Goal: Find specific page/section: Find specific page/section

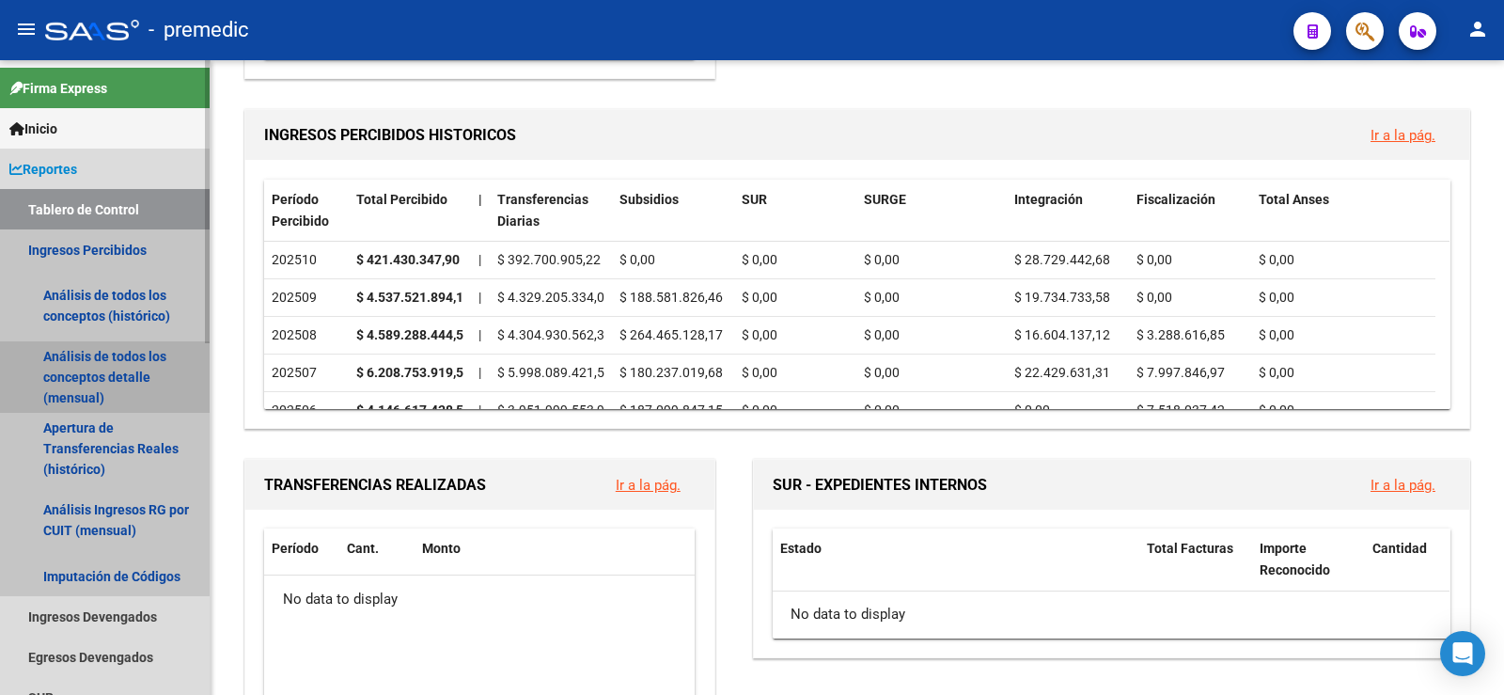
click at [69, 383] on link "Análisis de todos los conceptos detalle (mensual)" at bounding box center [105, 376] width 210 height 71
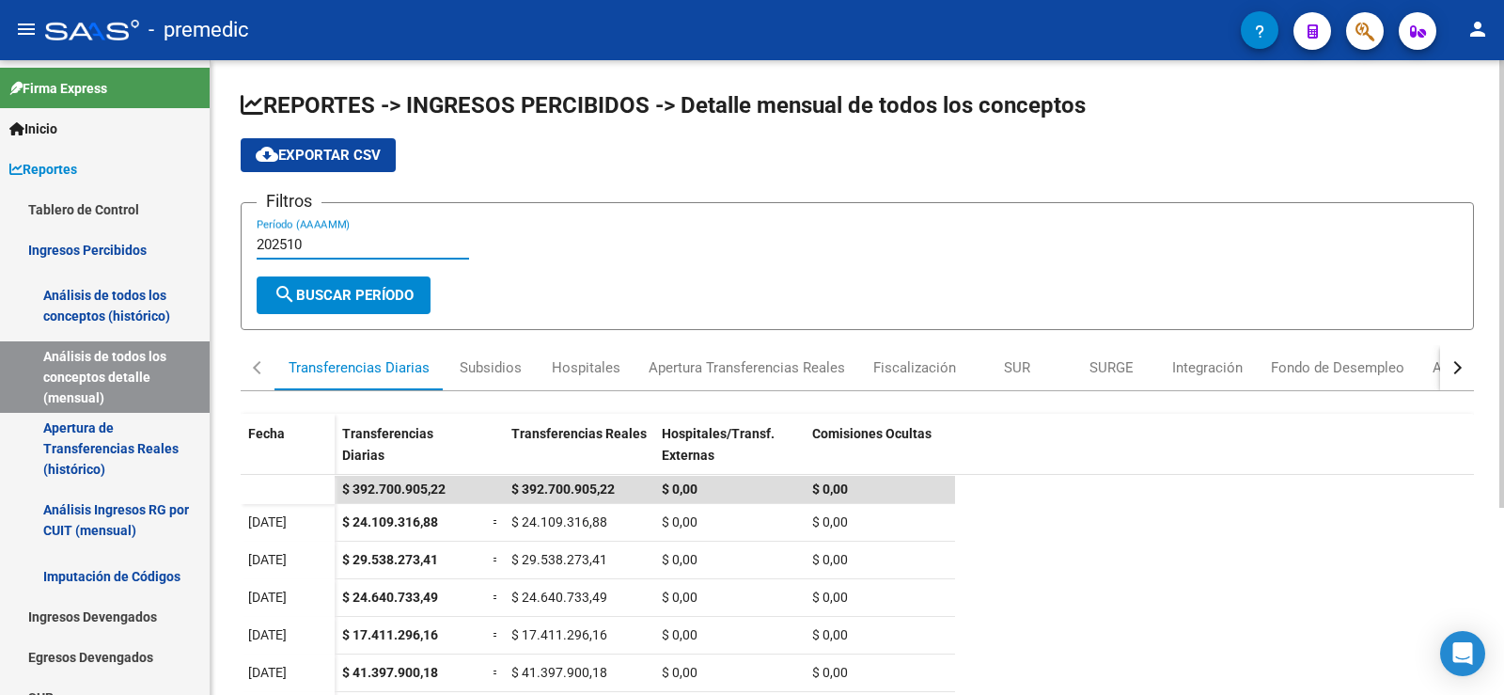
drag, startPoint x: 335, startPoint y: 241, endPoint x: 308, endPoint y: 225, distance: 30.8
click at [334, 241] on input "202510" at bounding box center [363, 244] width 212 height 17
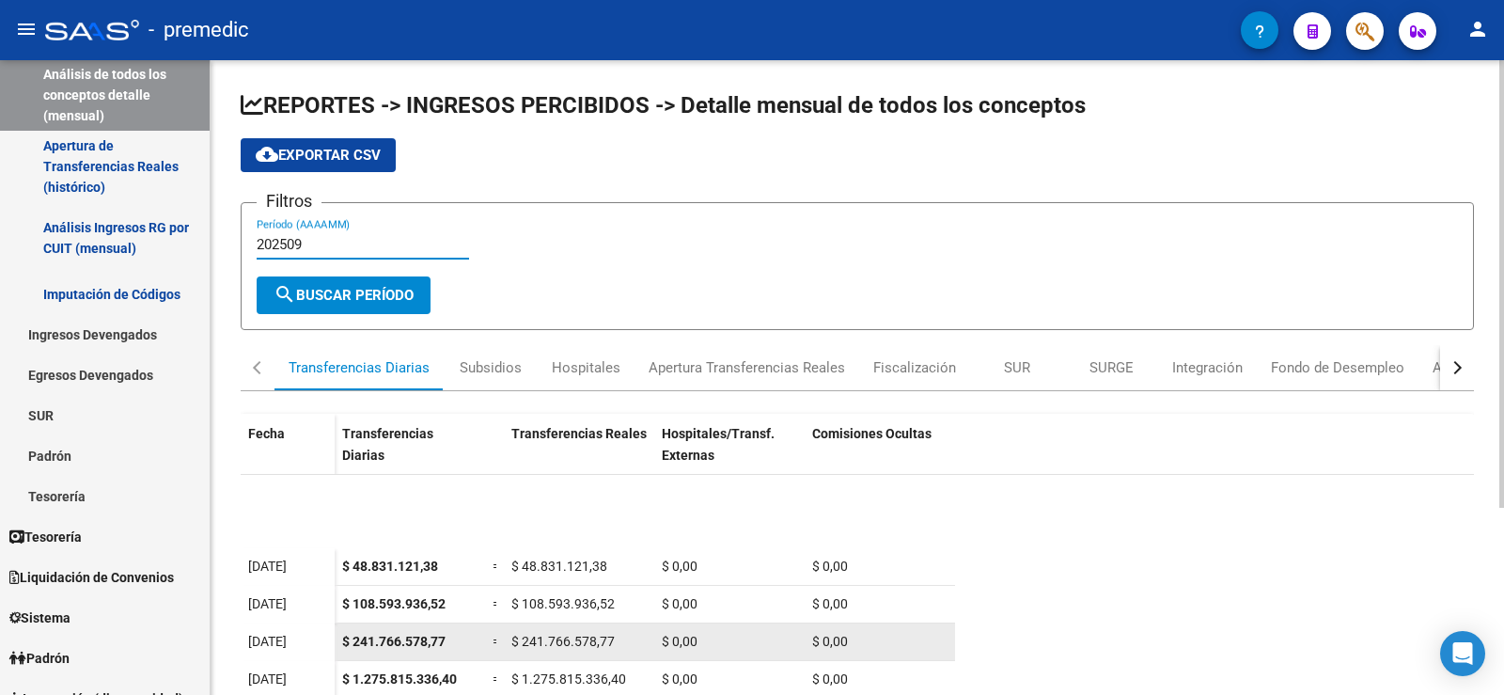
scroll to position [188, 0]
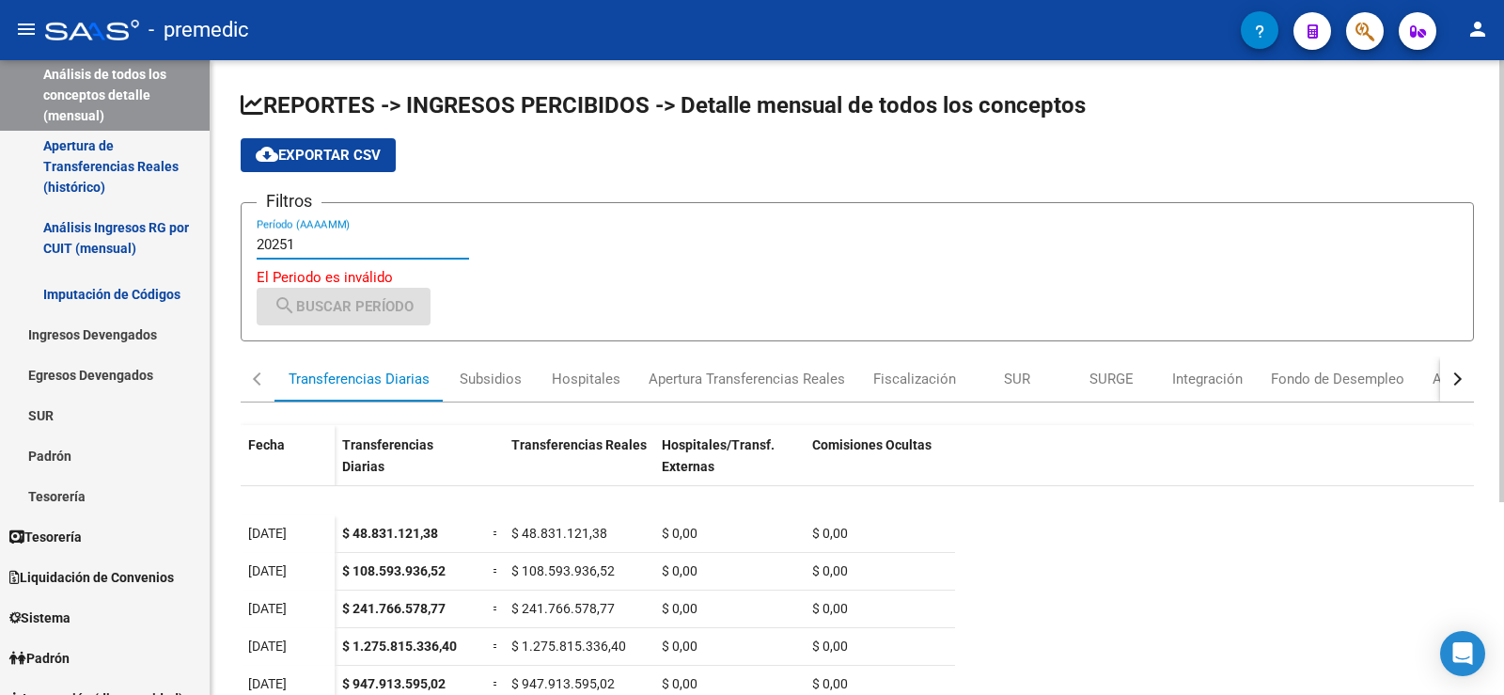
type input "202510"
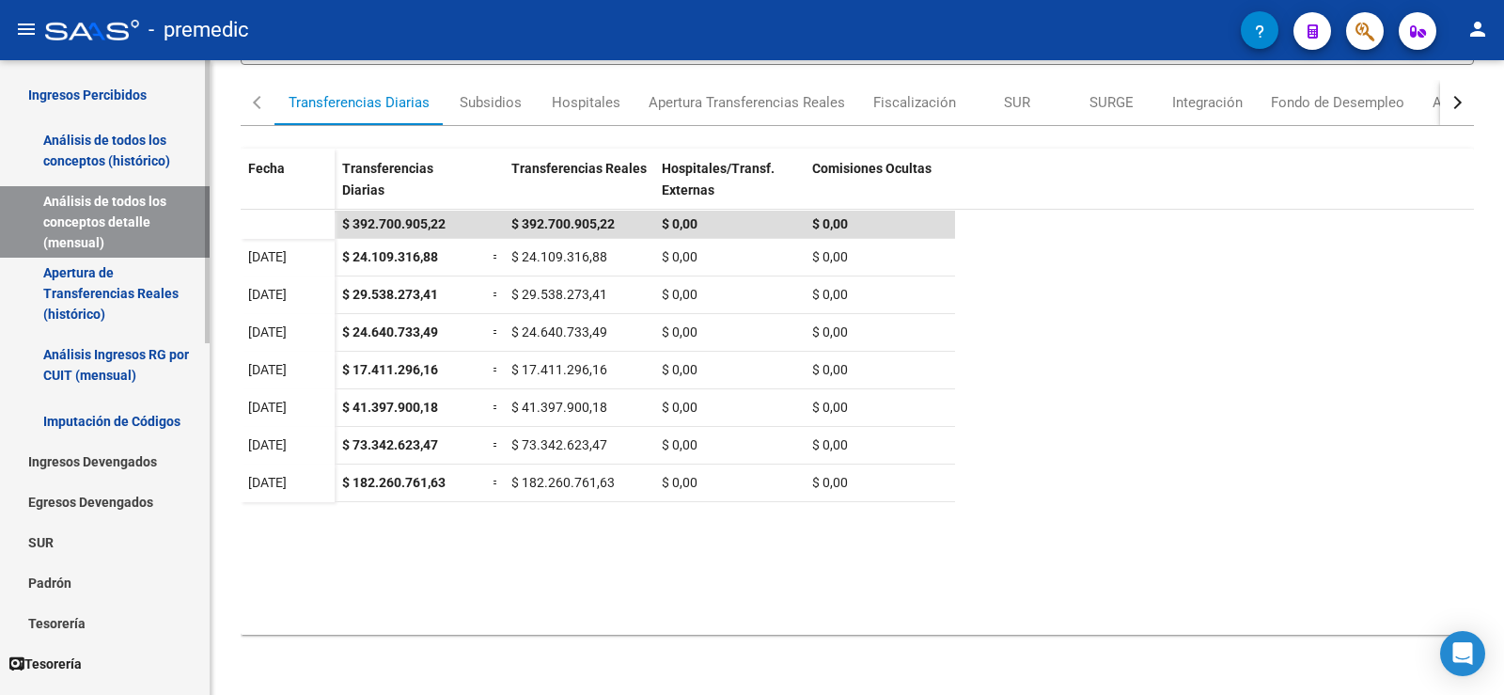
scroll to position [0, 0]
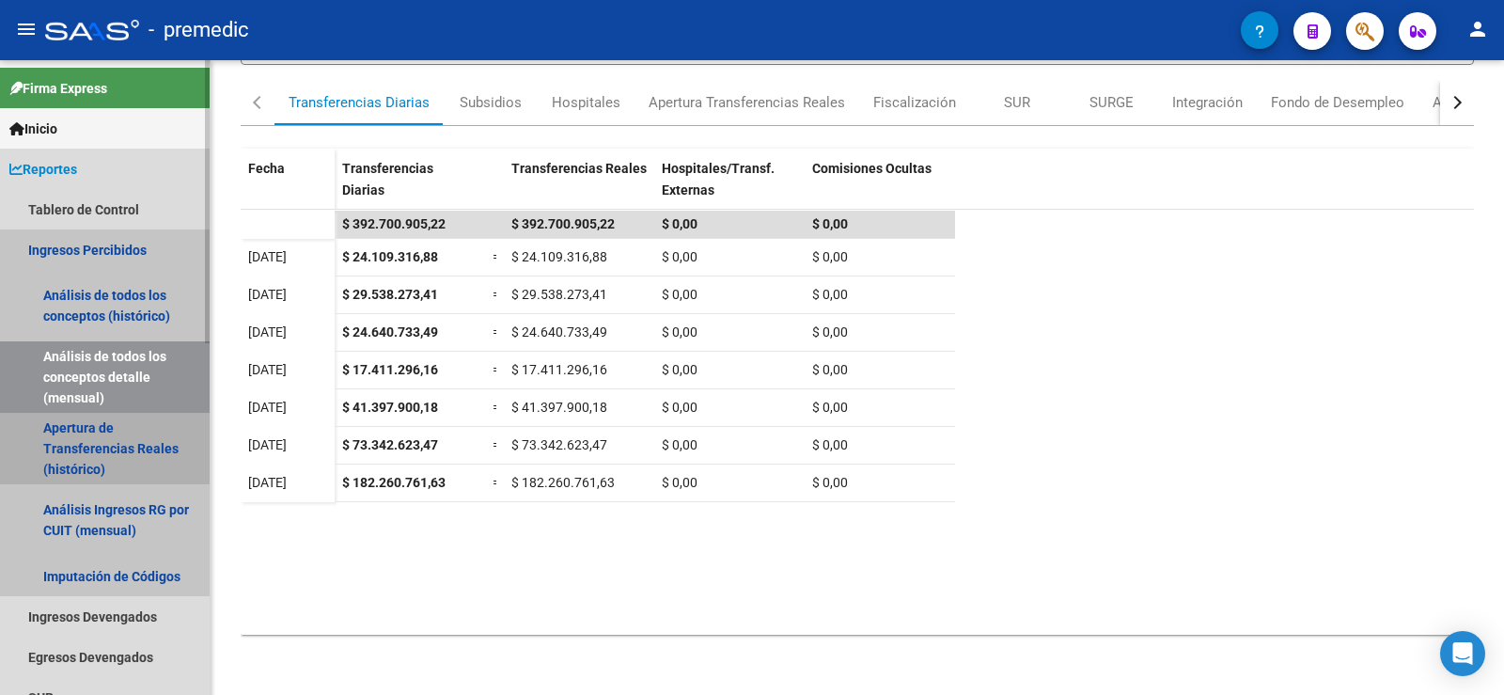
click at [81, 463] on link "Apertura de Transferencias Reales (histórico)" at bounding box center [105, 448] width 210 height 71
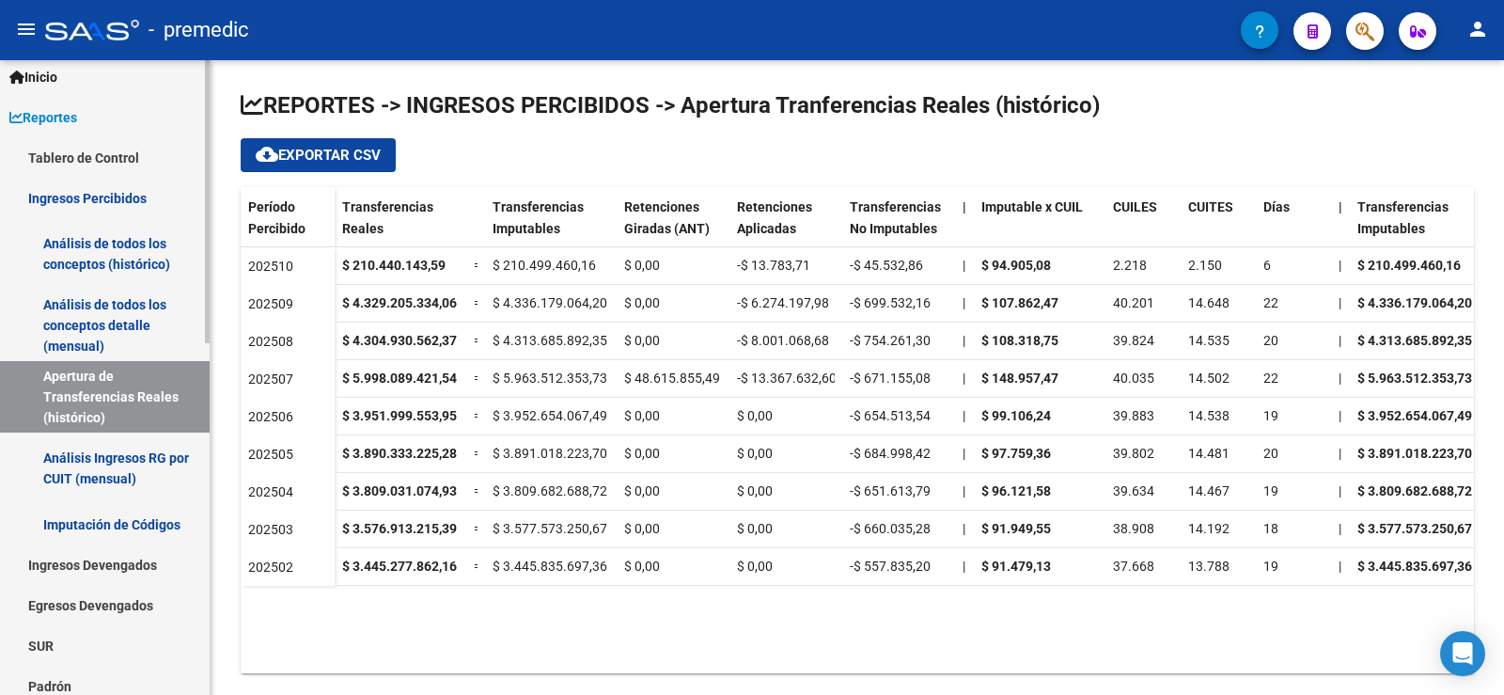
scroll to position [94, 0]
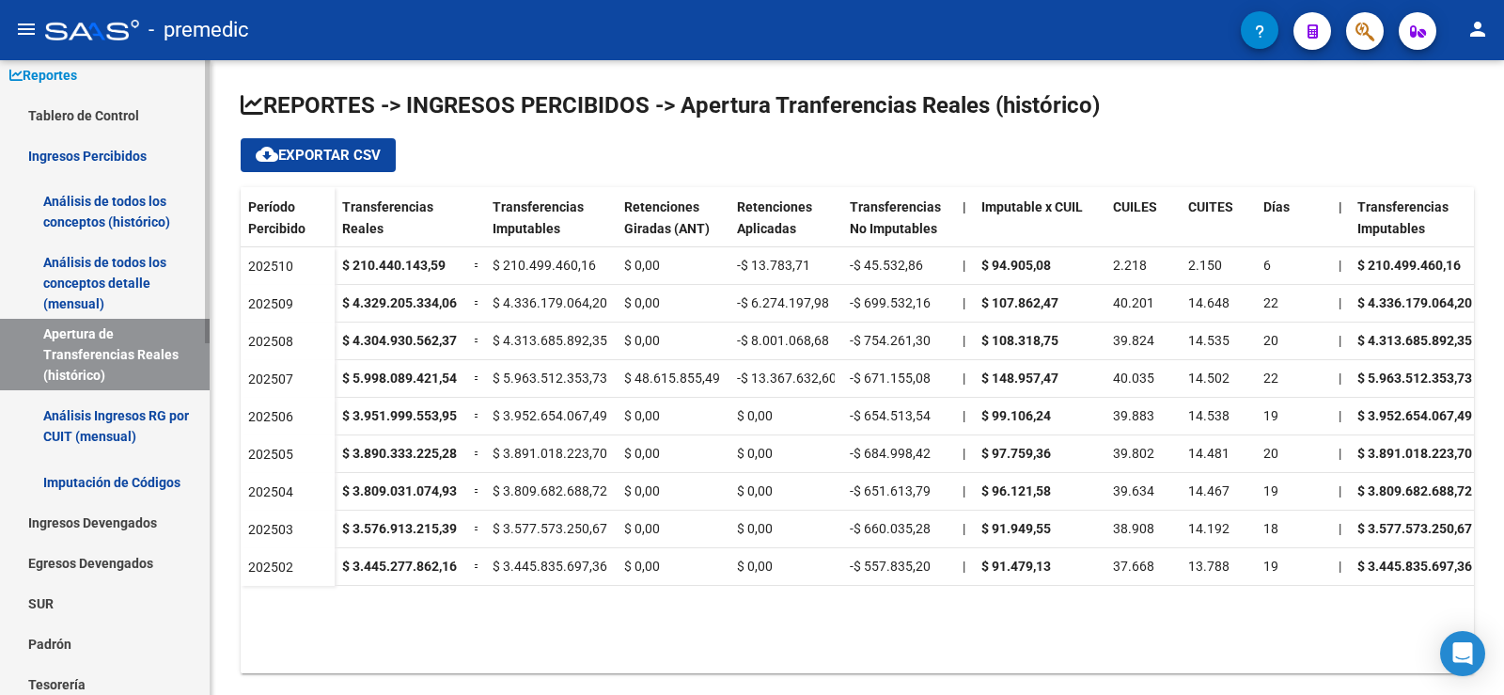
click at [126, 517] on link "Ingresos Devengados" at bounding box center [105, 522] width 210 height 40
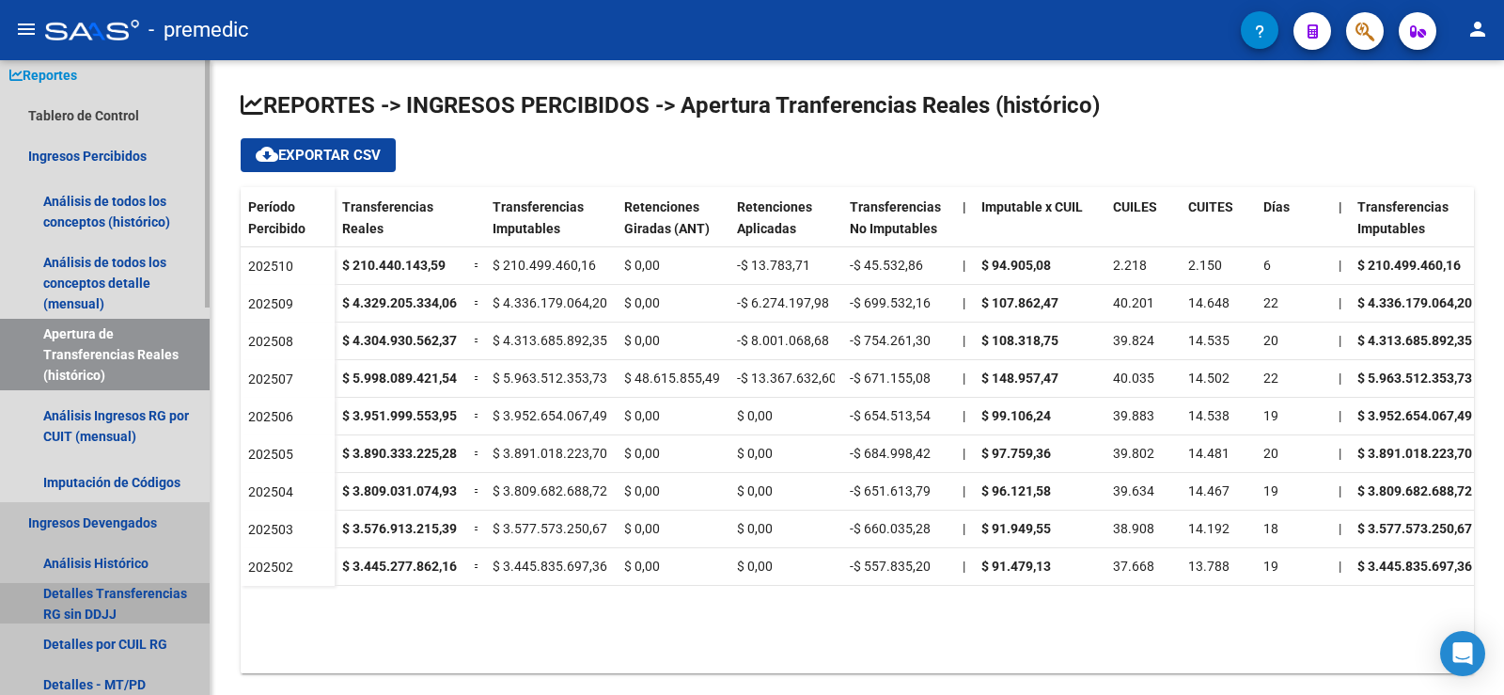
click at [102, 591] on link "Detalles Transferencias RG sin DDJJ" at bounding box center [105, 603] width 210 height 40
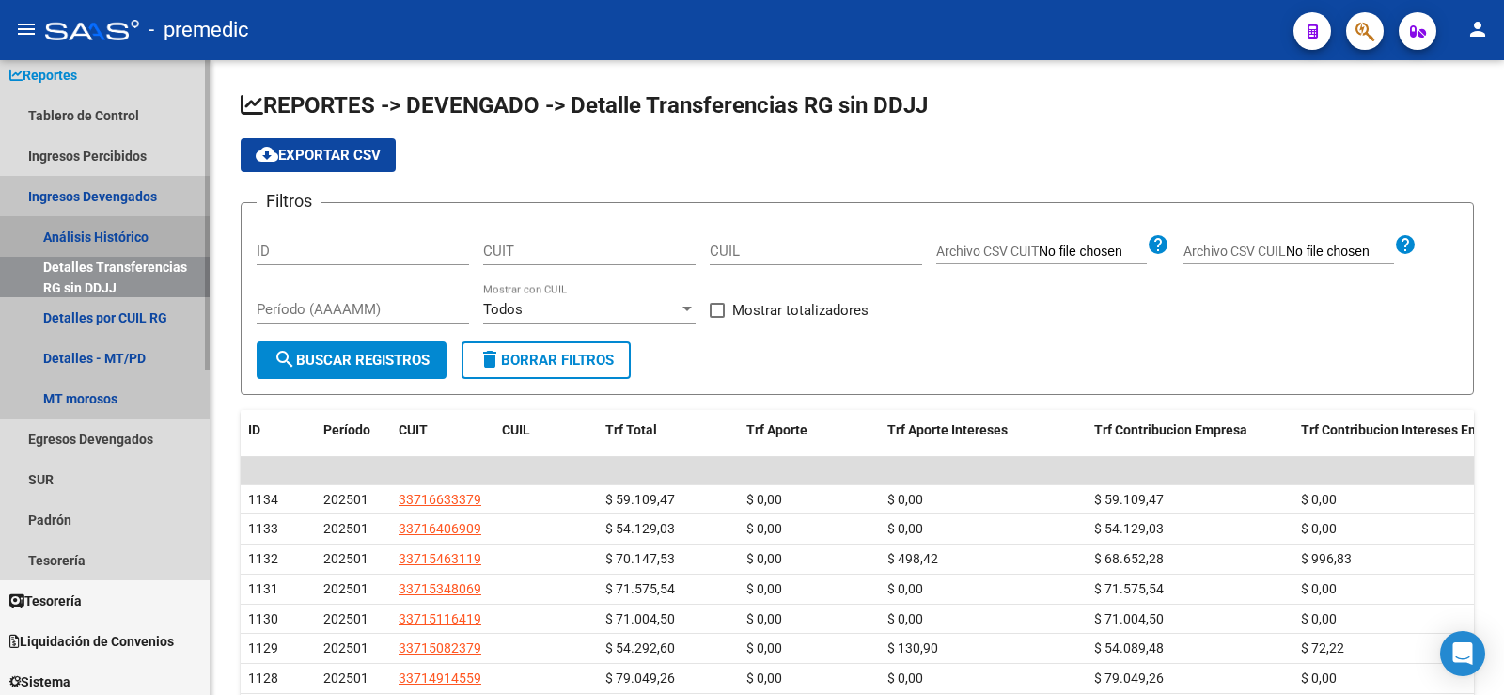
click at [63, 221] on link "Análisis Histórico" at bounding box center [105, 236] width 210 height 40
